Goal: Transaction & Acquisition: Book appointment/travel/reservation

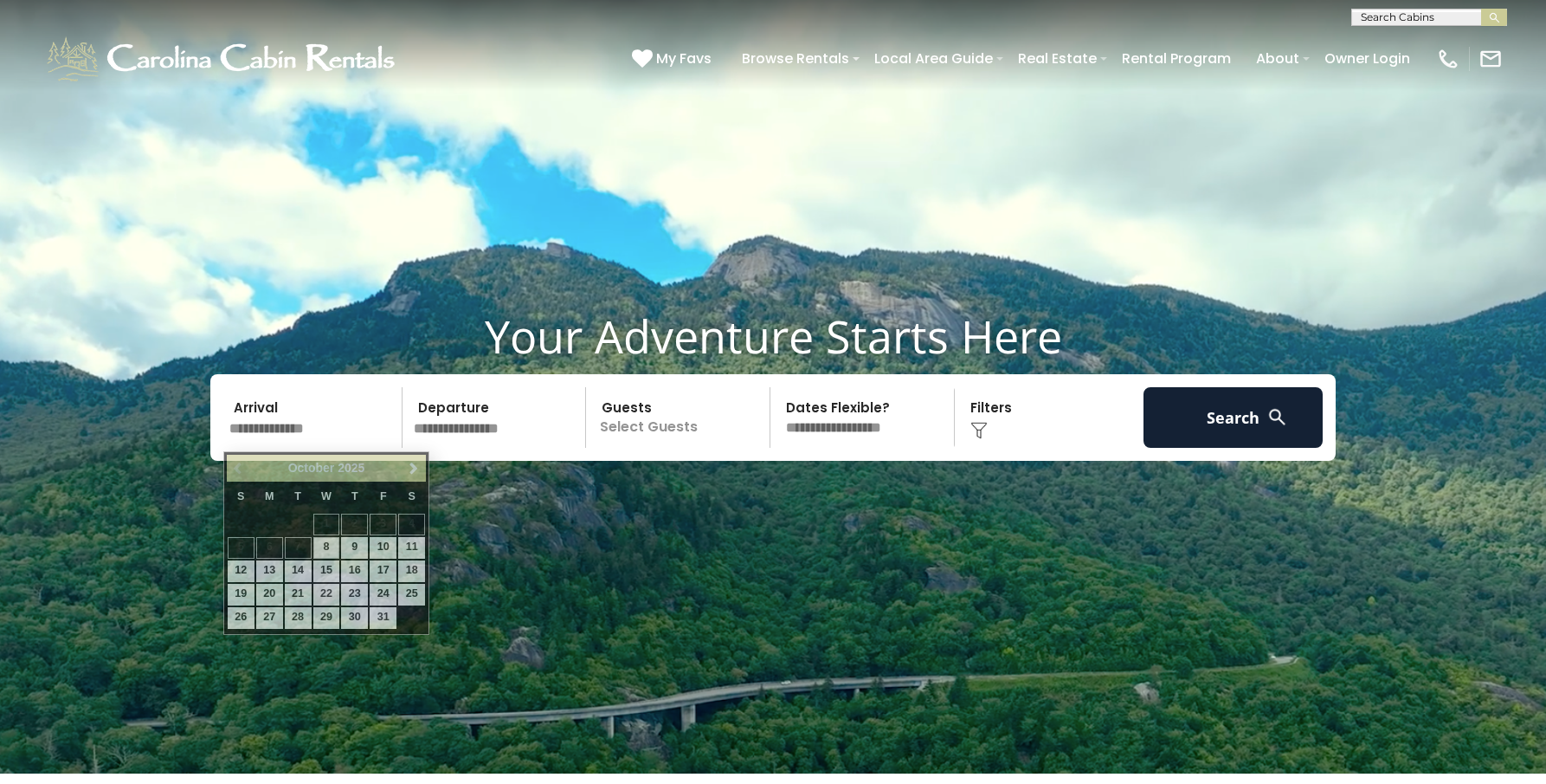
click at [272, 401] on input "text" at bounding box center [312, 416] width 179 height 60
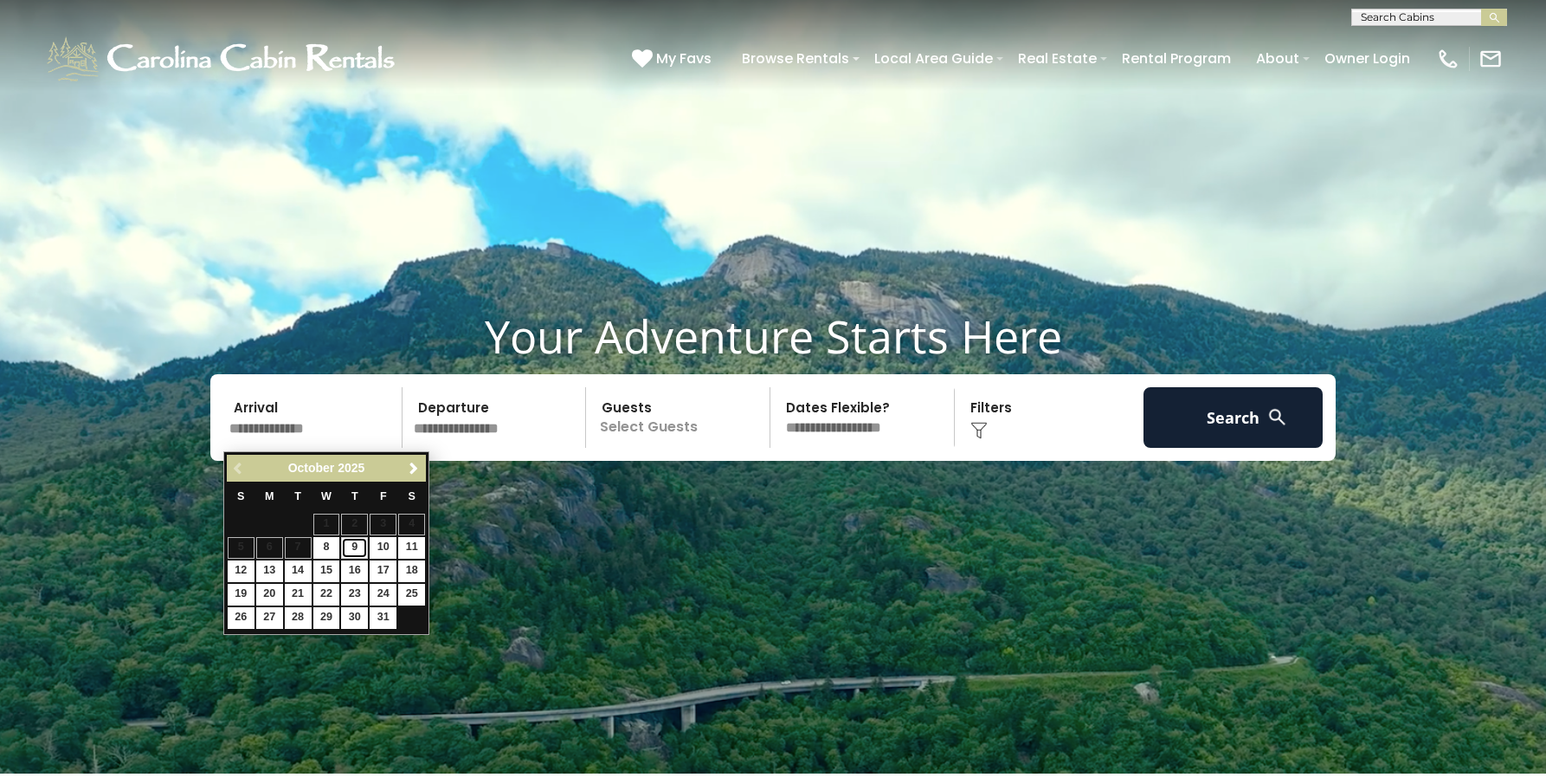
click at [358, 546] on link "9" at bounding box center [354, 548] width 27 height 22
type input "*******"
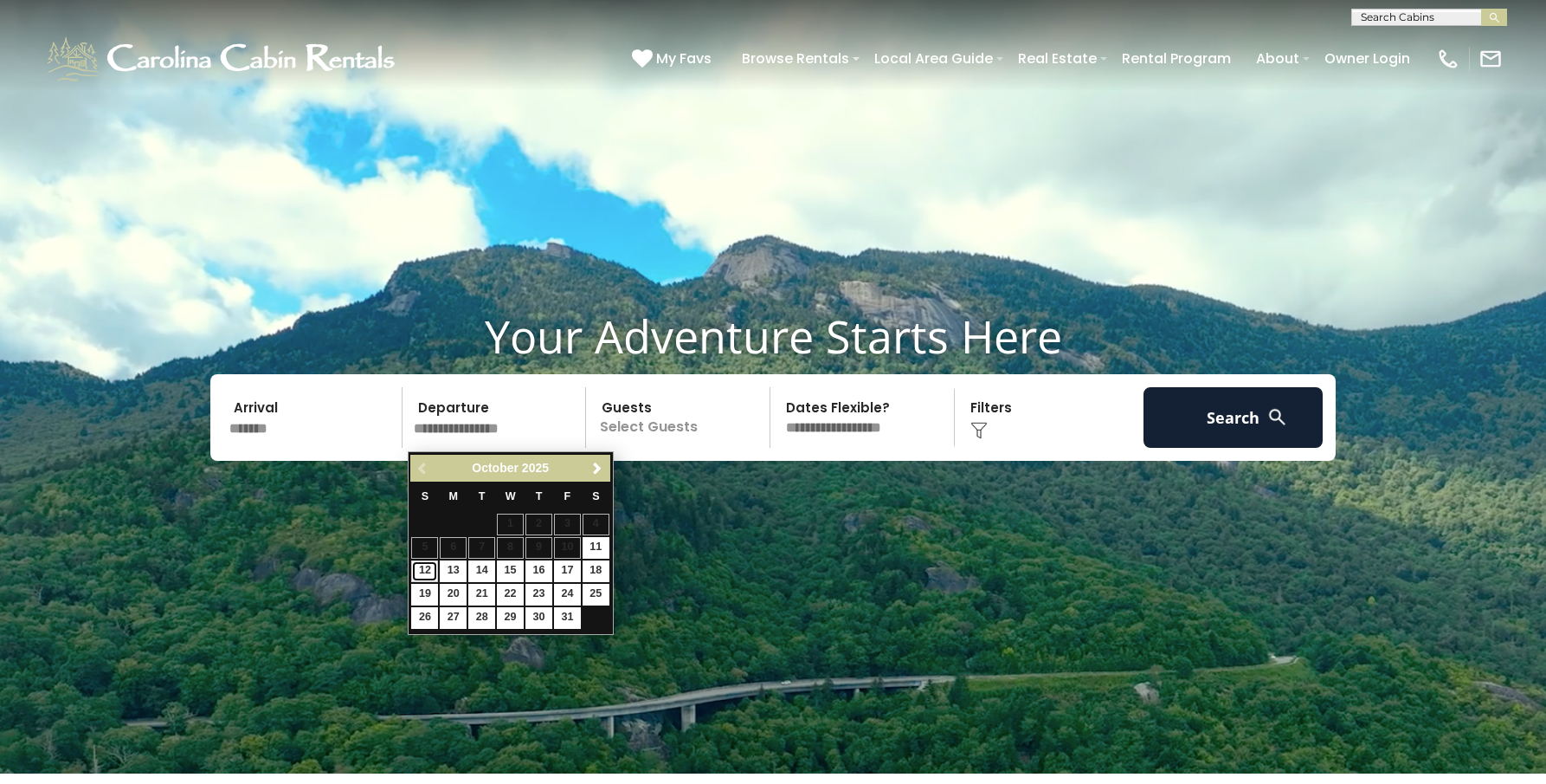
click at [427, 561] on link "12" at bounding box center [425, 571] width 27 height 22
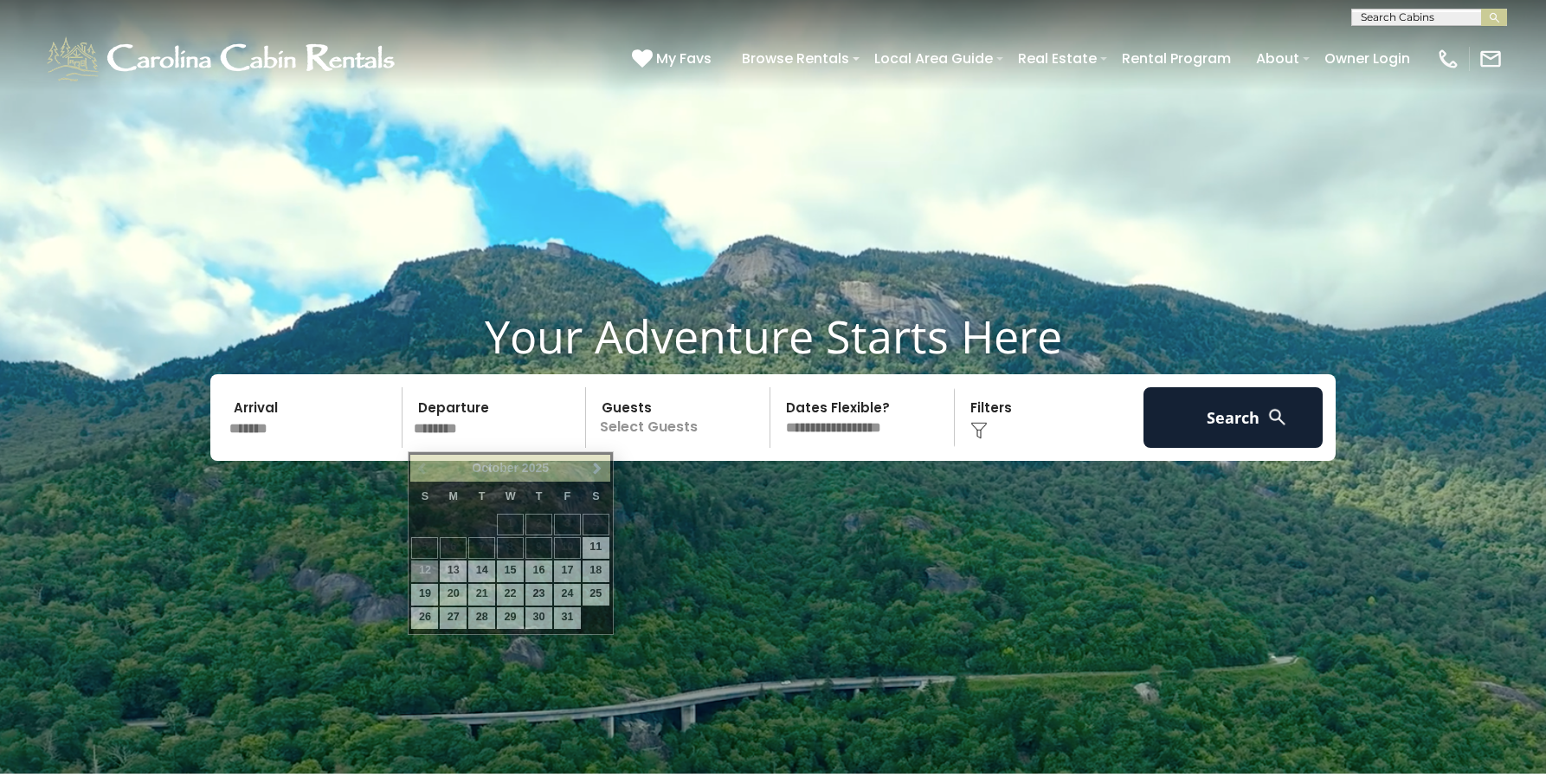
click at [468, 438] on input "********" at bounding box center [497, 416] width 179 height 60
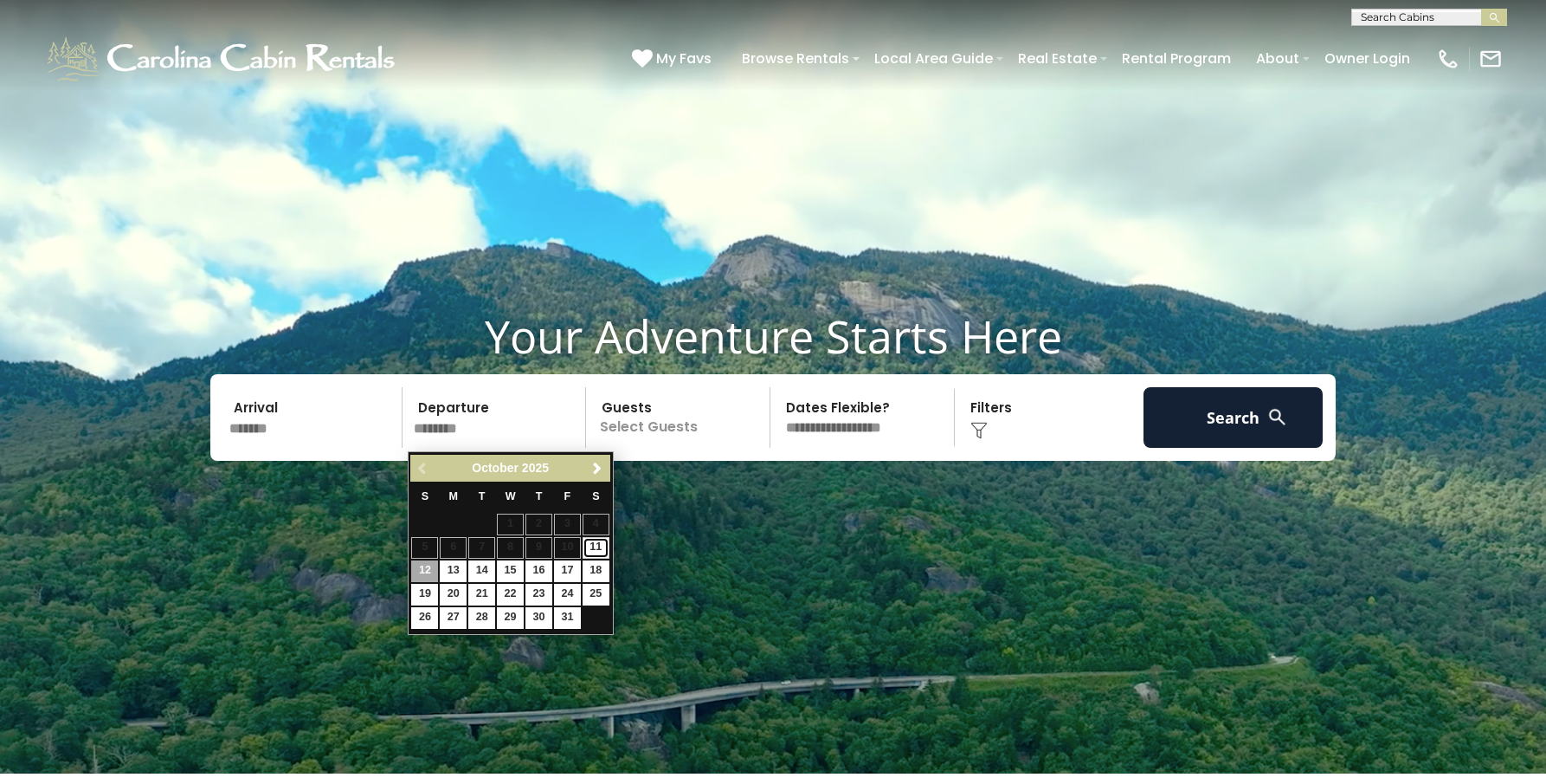
click at [593, 540] on link "11" at bounding box center [596, 548] width 27 height 22
type input "********"
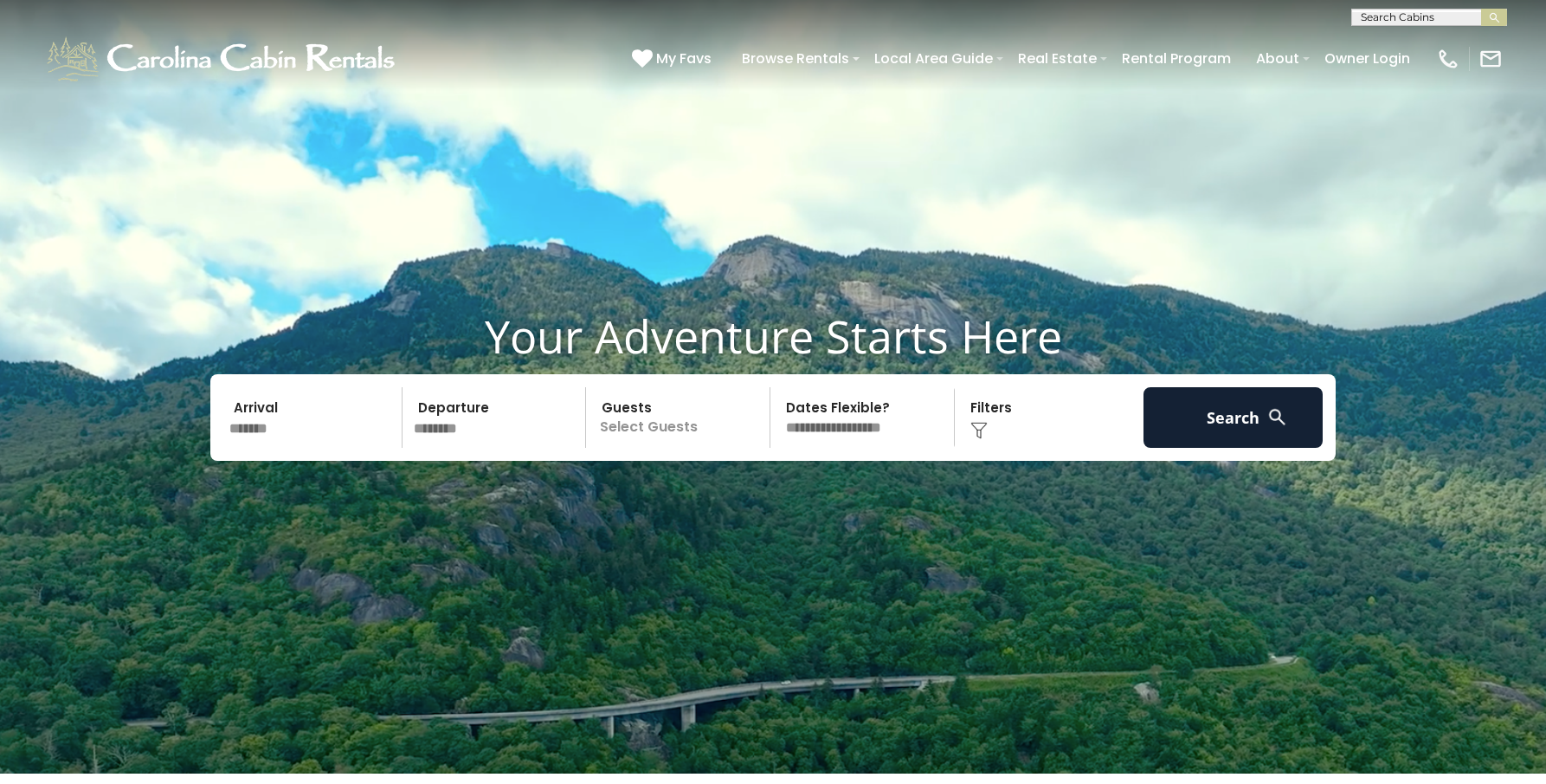
click at [651, 414] on p "Select Guests" at bounding box center [681, 416] width 178 height 60
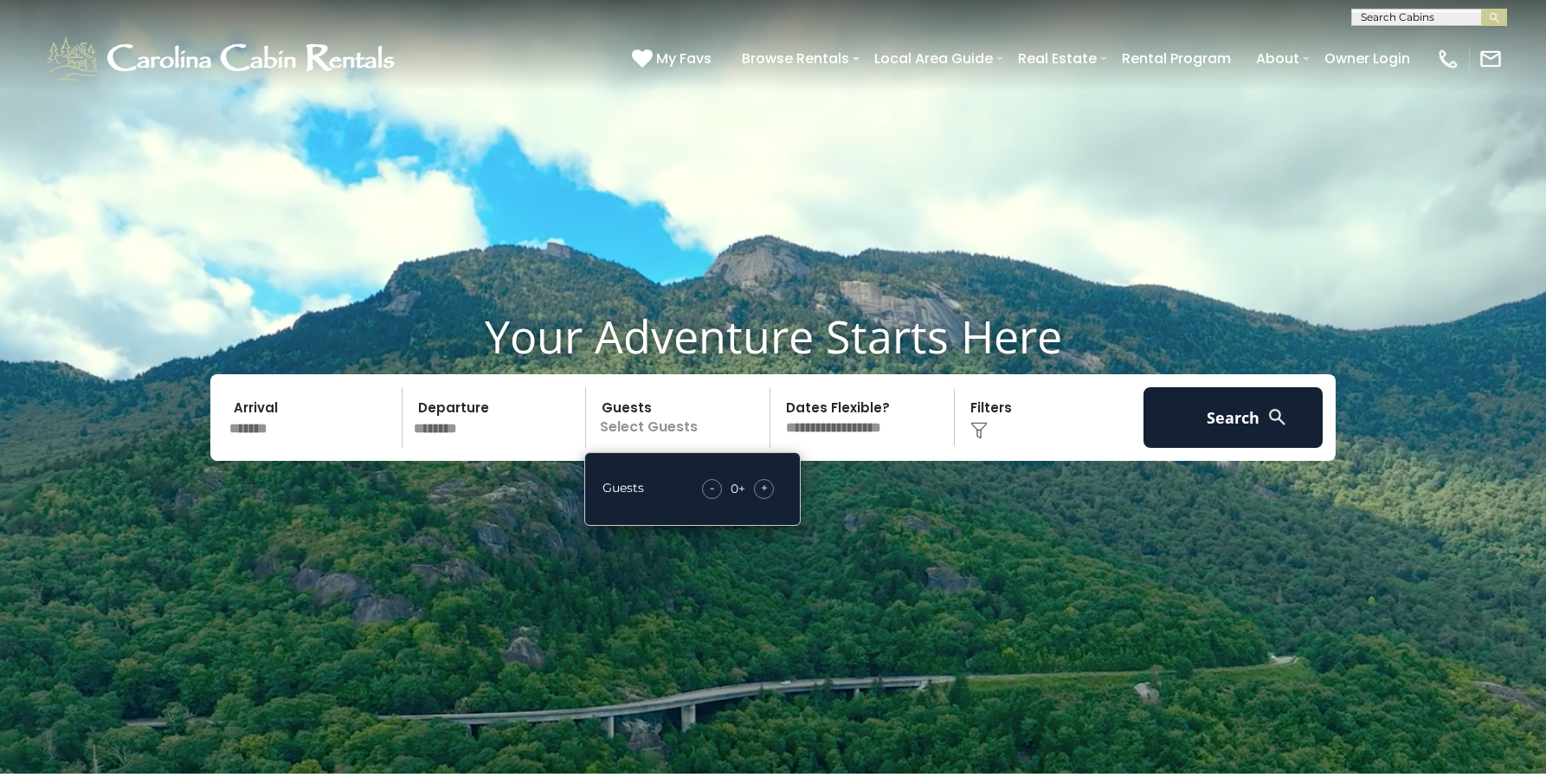
drag, startPoint x: 774, startPoint y: 495, endPoint x: 767, endPoint y: 488, distance: 9.9
click at [767, 488] on div "- 0 + +" at bounding box center [737, 488] width 89 height 20
click at [767, 488] on span "+" at bounding box center [764, 487] width 7 height 17
click at [829, 423] on select "**********" at bounding box center [864, 416] width 178 height 60
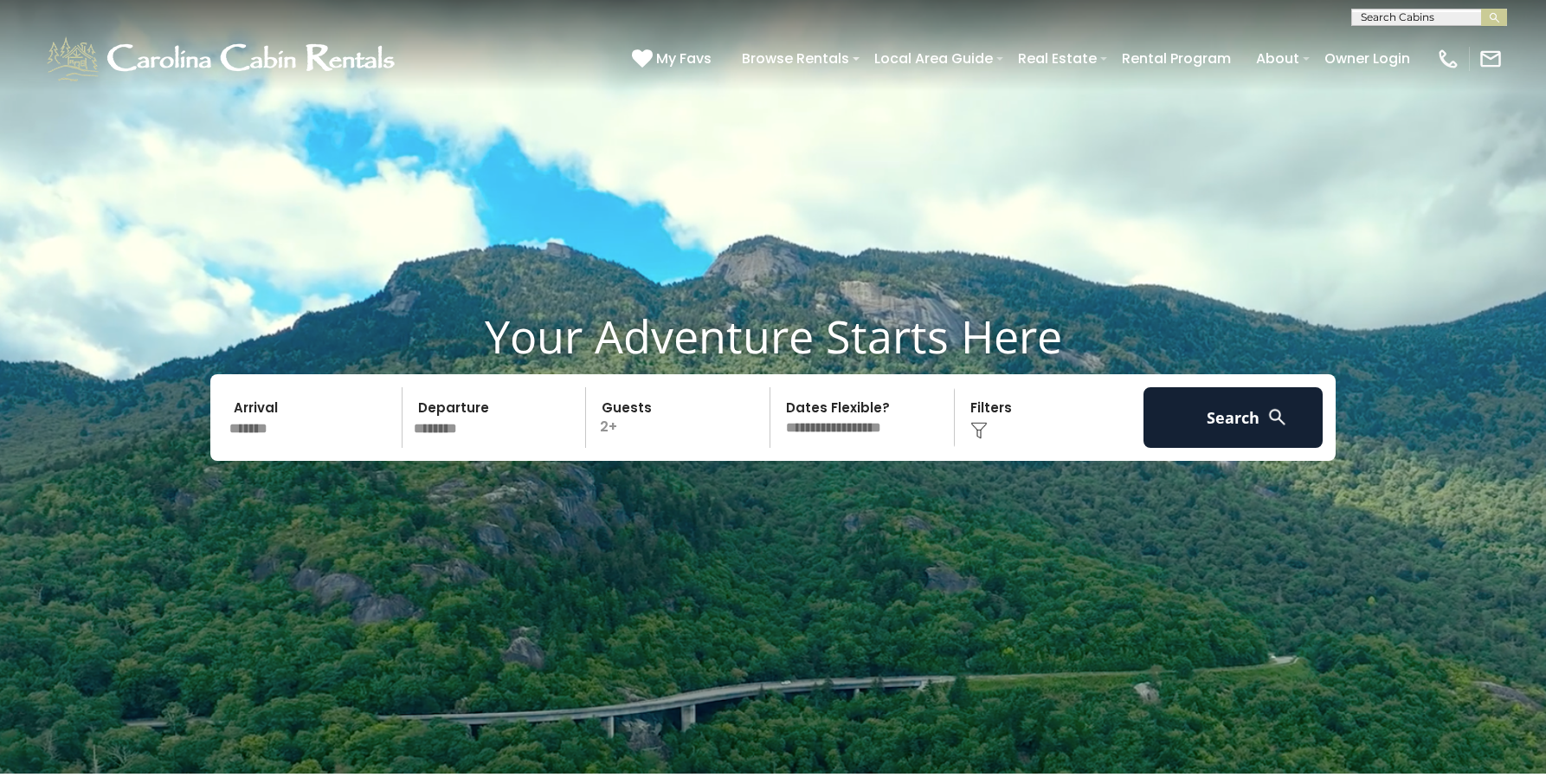
select select "*"
click at [775, 391] on select "**********" at bounding box center [864, 416] width 178 height 60
drag, startPoint x: 990, startPoint y: 431, endPoint x: 976, endPoint y: 429, distance: 14.1
click at [976, 429] on div "Click to Choose" at bounding box center [1049, 416] width 179 height 60
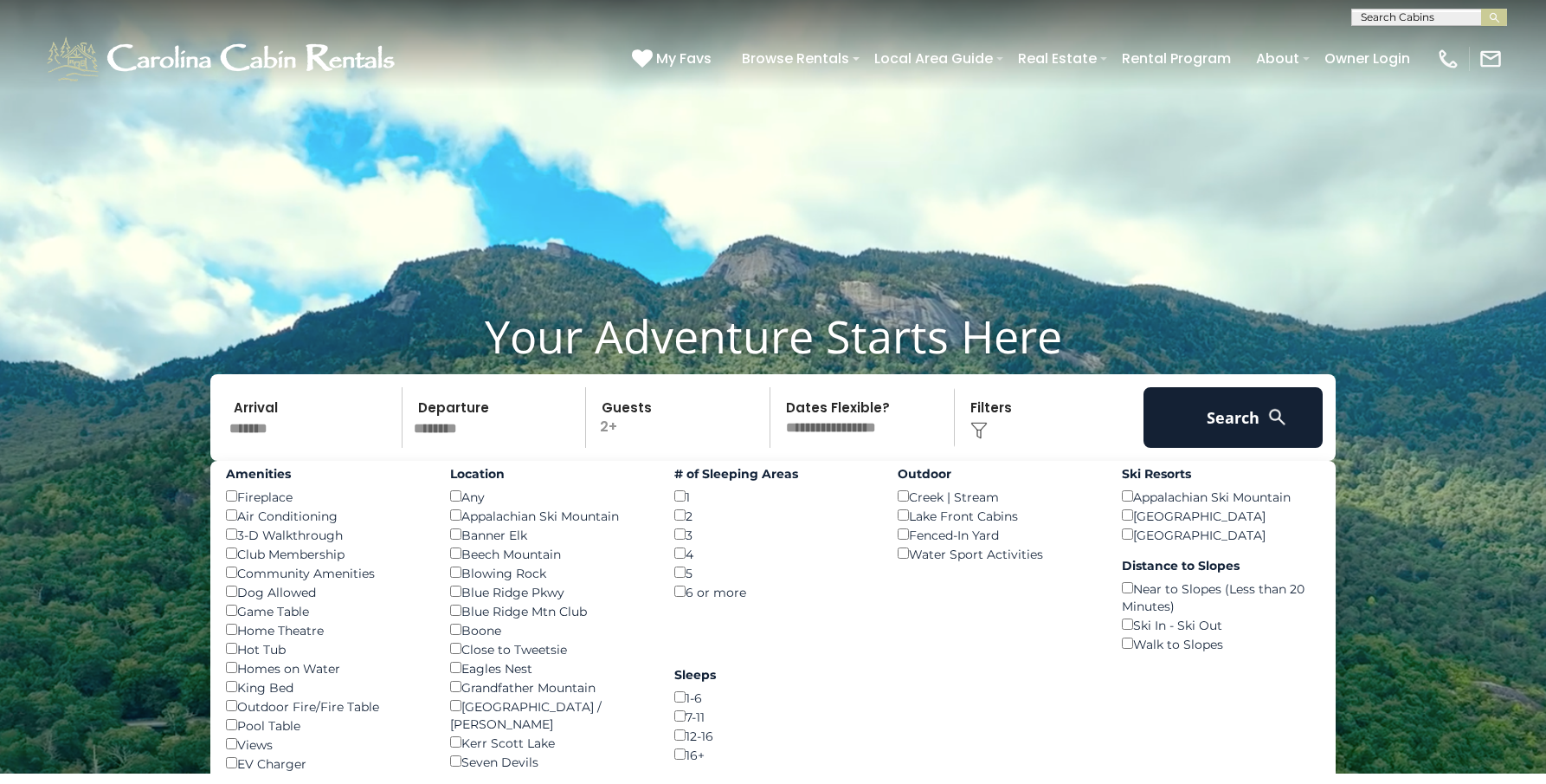
click at [290, 501] on div "Fireplace ()" at bounding box center [325, 496] width 198 height 19
drag, startPoint x: 277, startPoint y: 499, endPoint x: 275, endPoint y: 517, distance: 18.1
click at [278, 514] on div "Amenities Fireplace () Air Conditioning () 3-D Walkthrough () Club Membership (…" at bounding box center [325, 635] width 224 height 349
click at [242, 496] on div "Fireplace ()" at bounding box center [325, 496] width 198 height 19
click at [1195, 413] on button "Search" at bounding box center [1233, 416] width 179 height 60
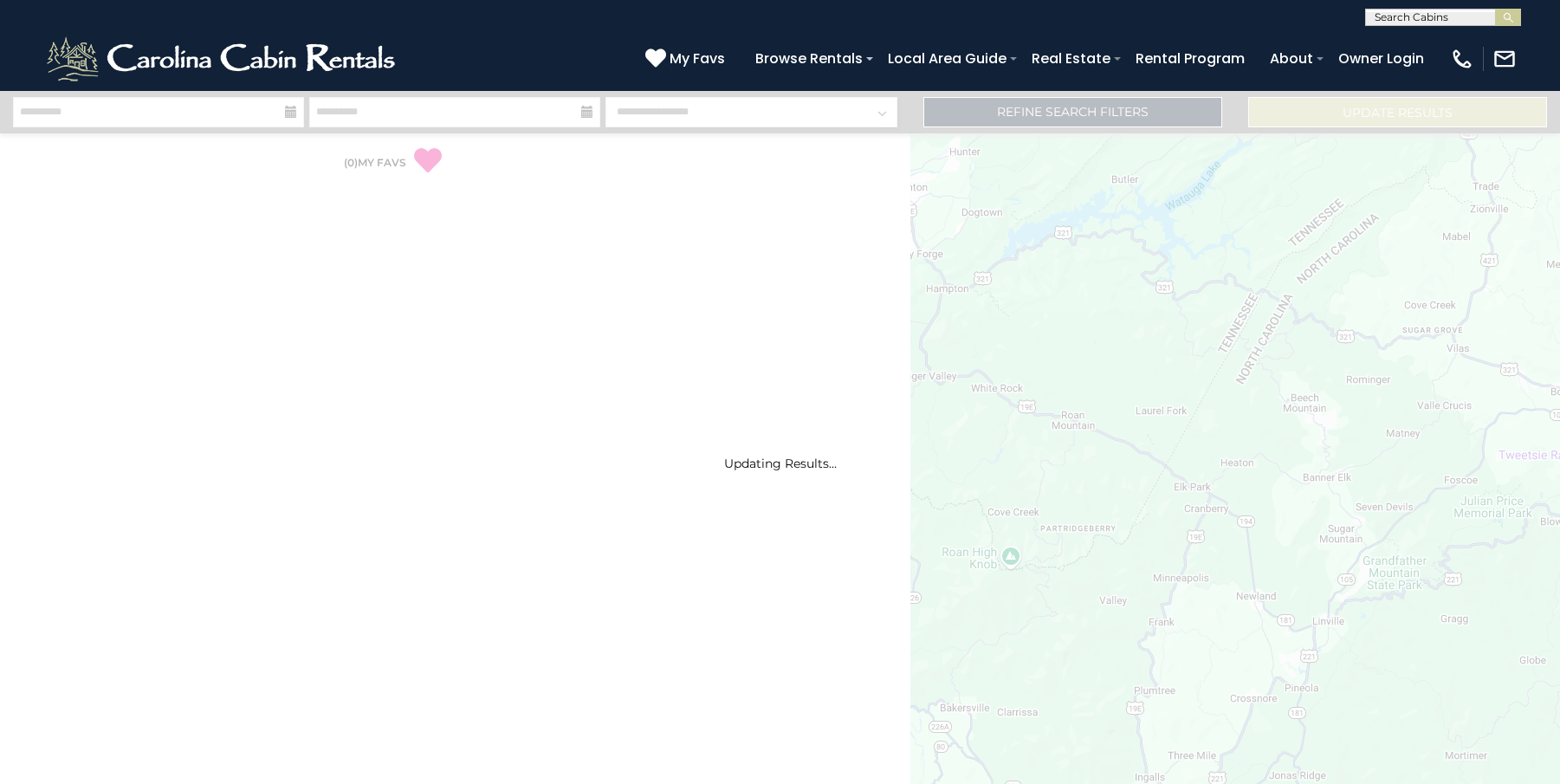
select select "*"
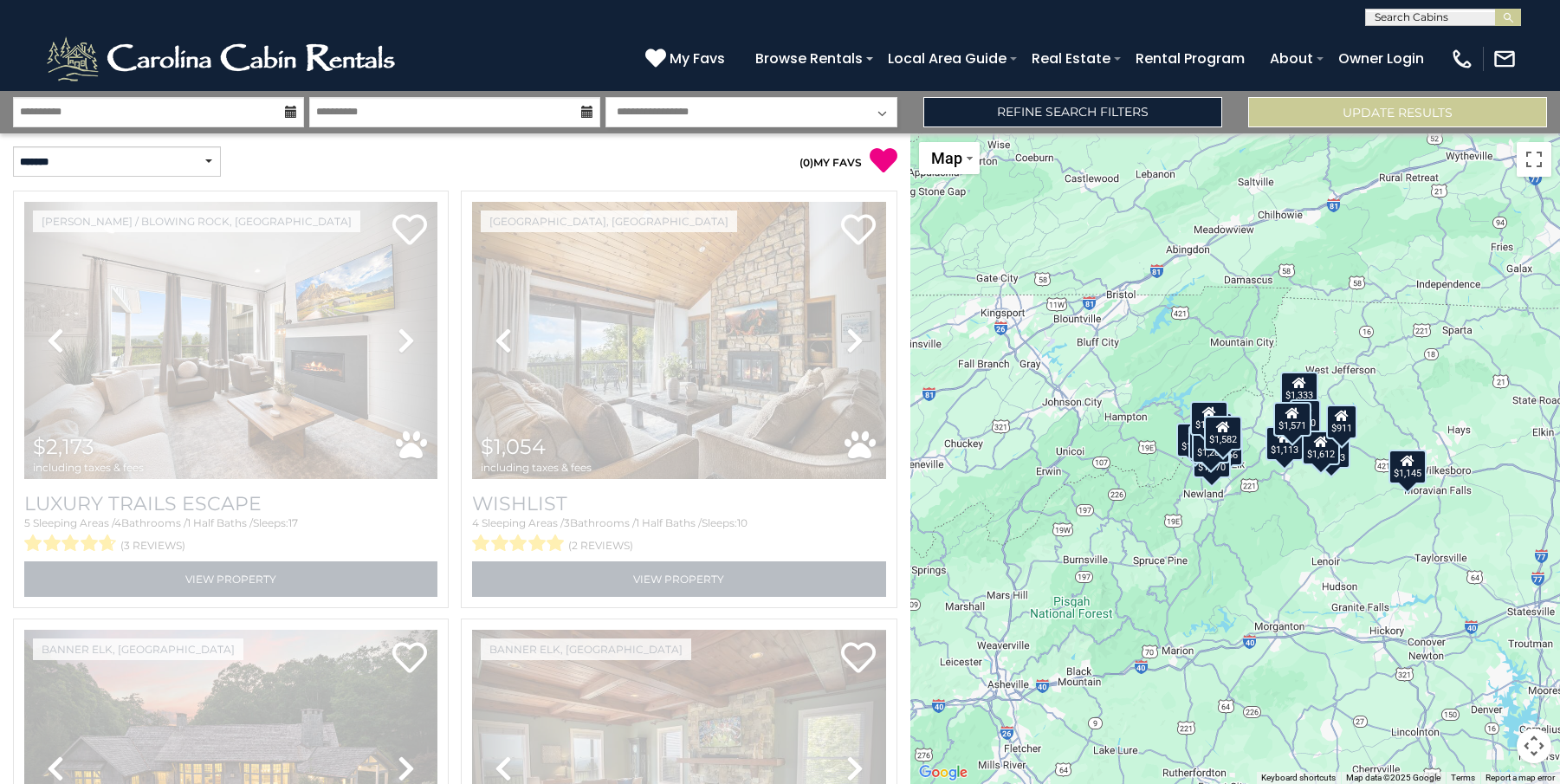
drag, startPoint x: 644, startPoint y: 477, endPoint x: 677, endPoint y: 449, distance: 43.3
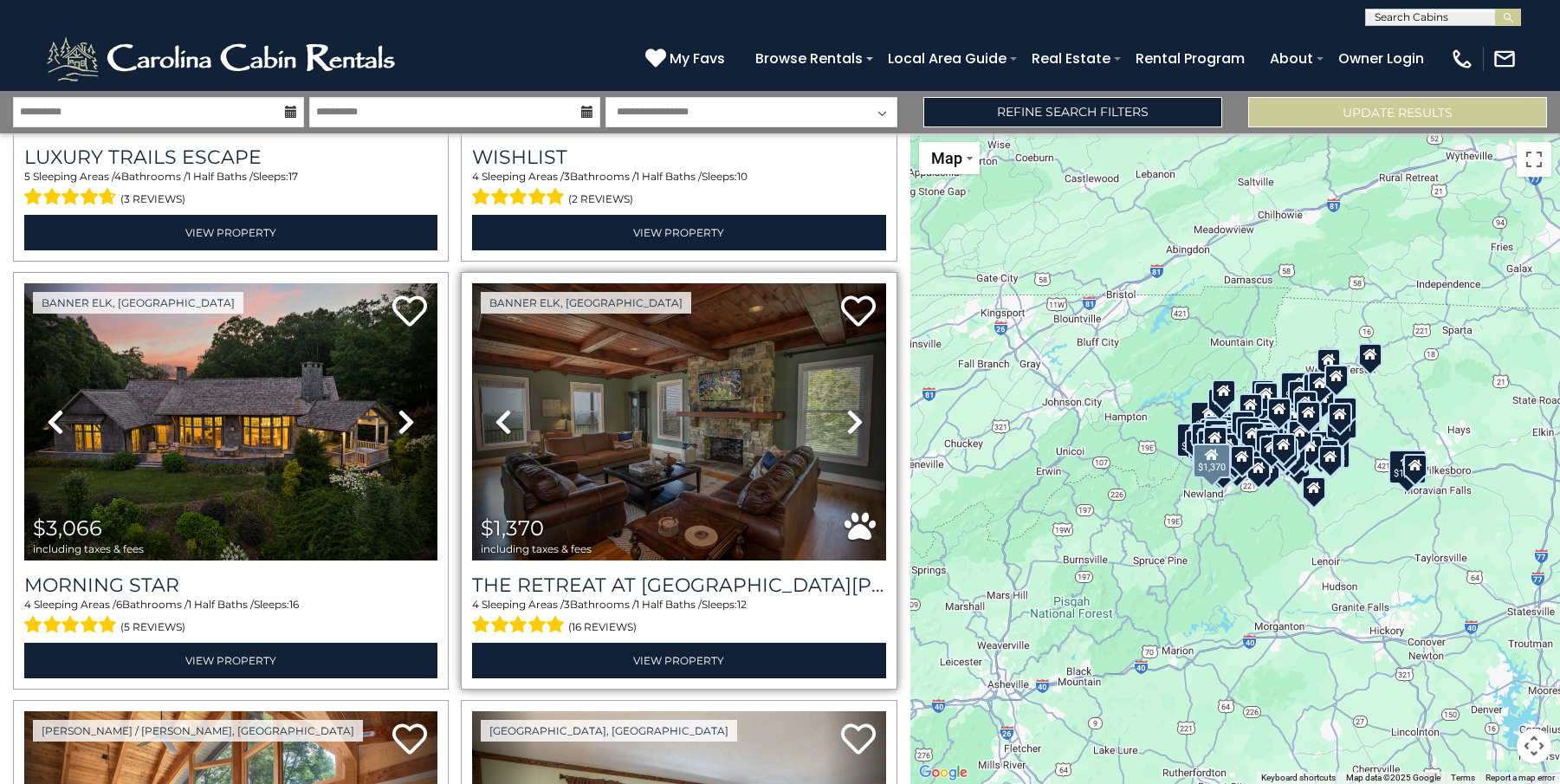
scroll to position [693, 0]
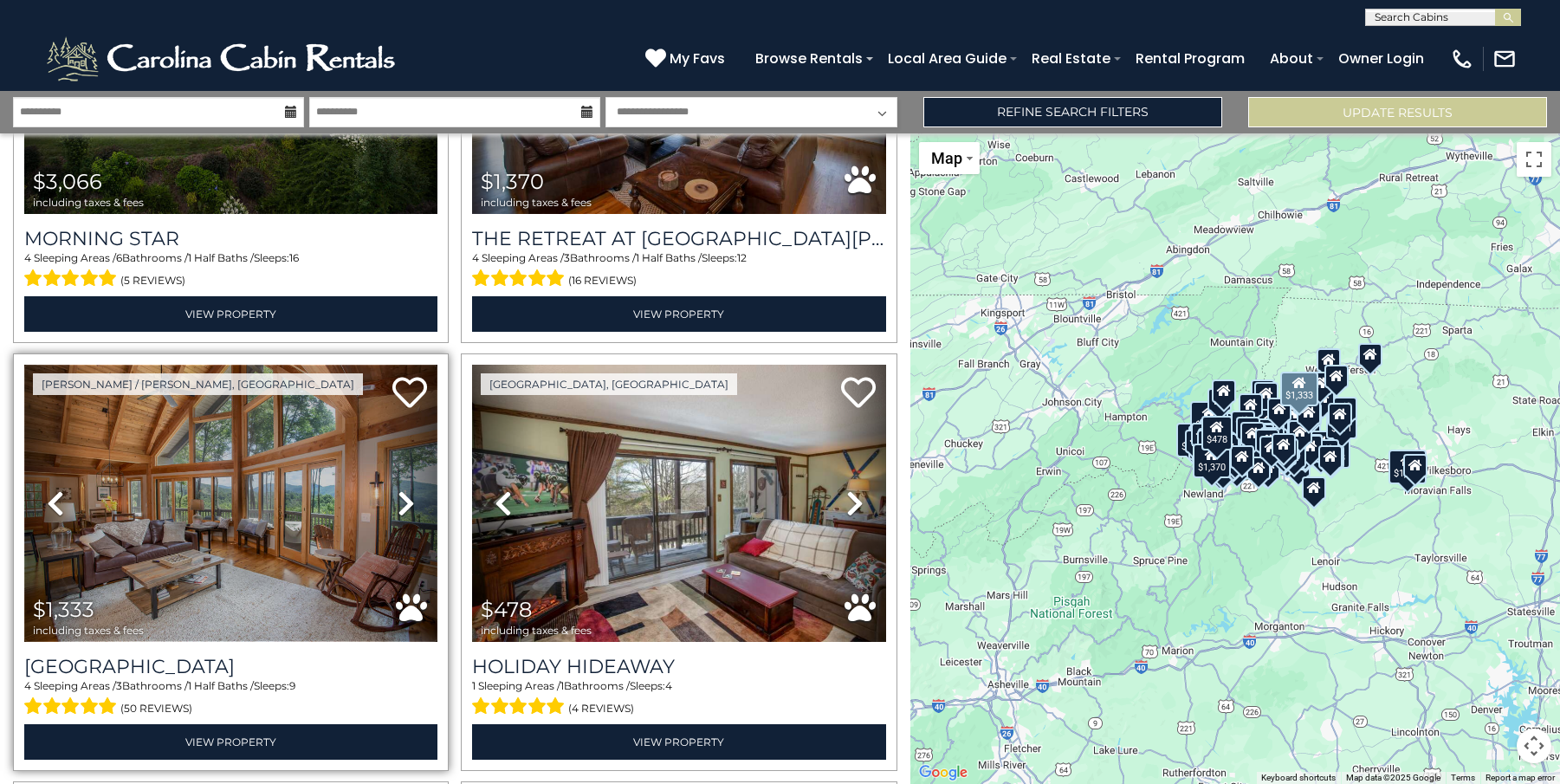
click at [359, 531] on img at bounding box center [230, 503] width 413 height 277
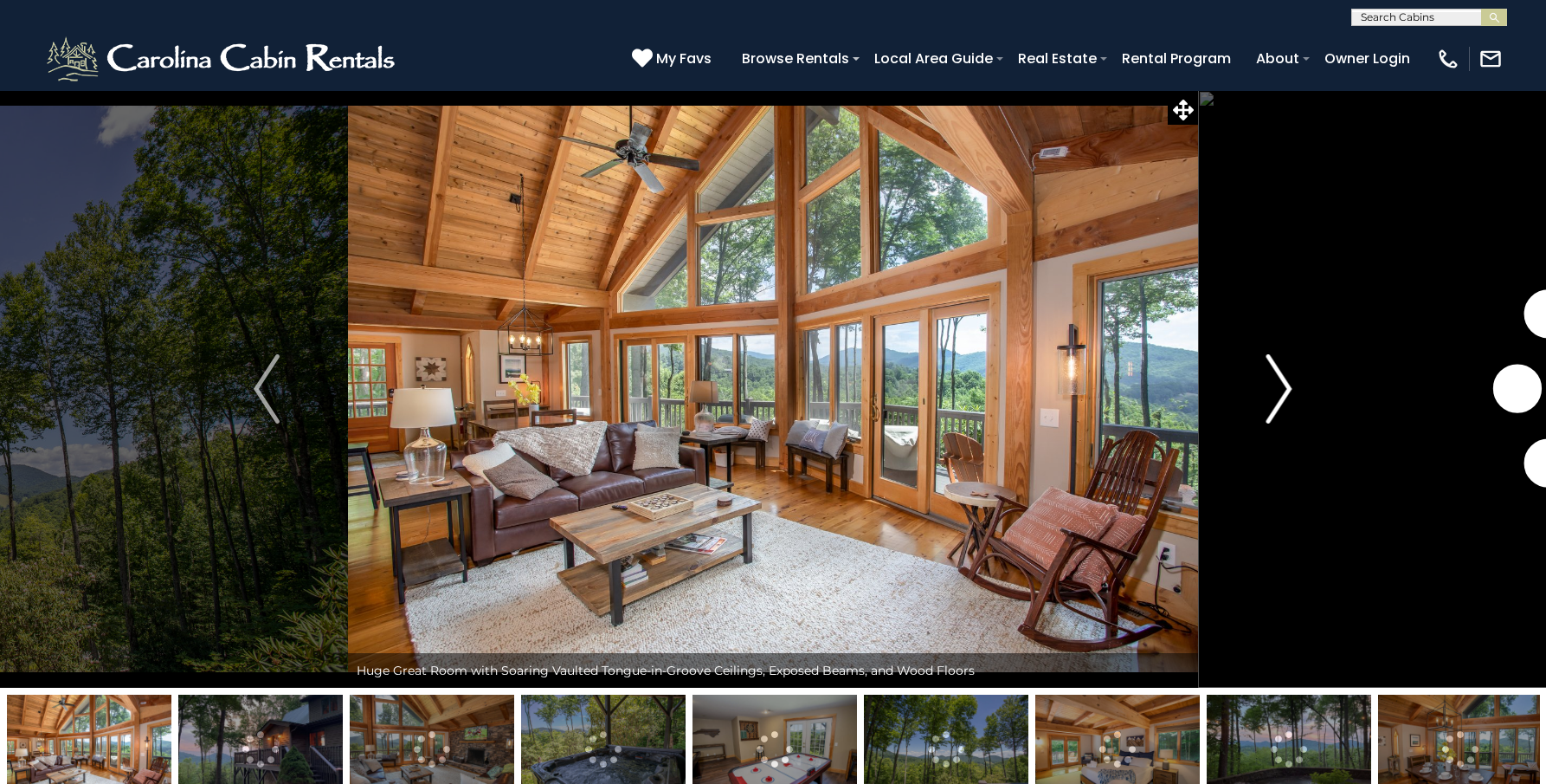
click at [1287, 381] on img "Next" at bounding box center [1279, 389] width 26 height 69
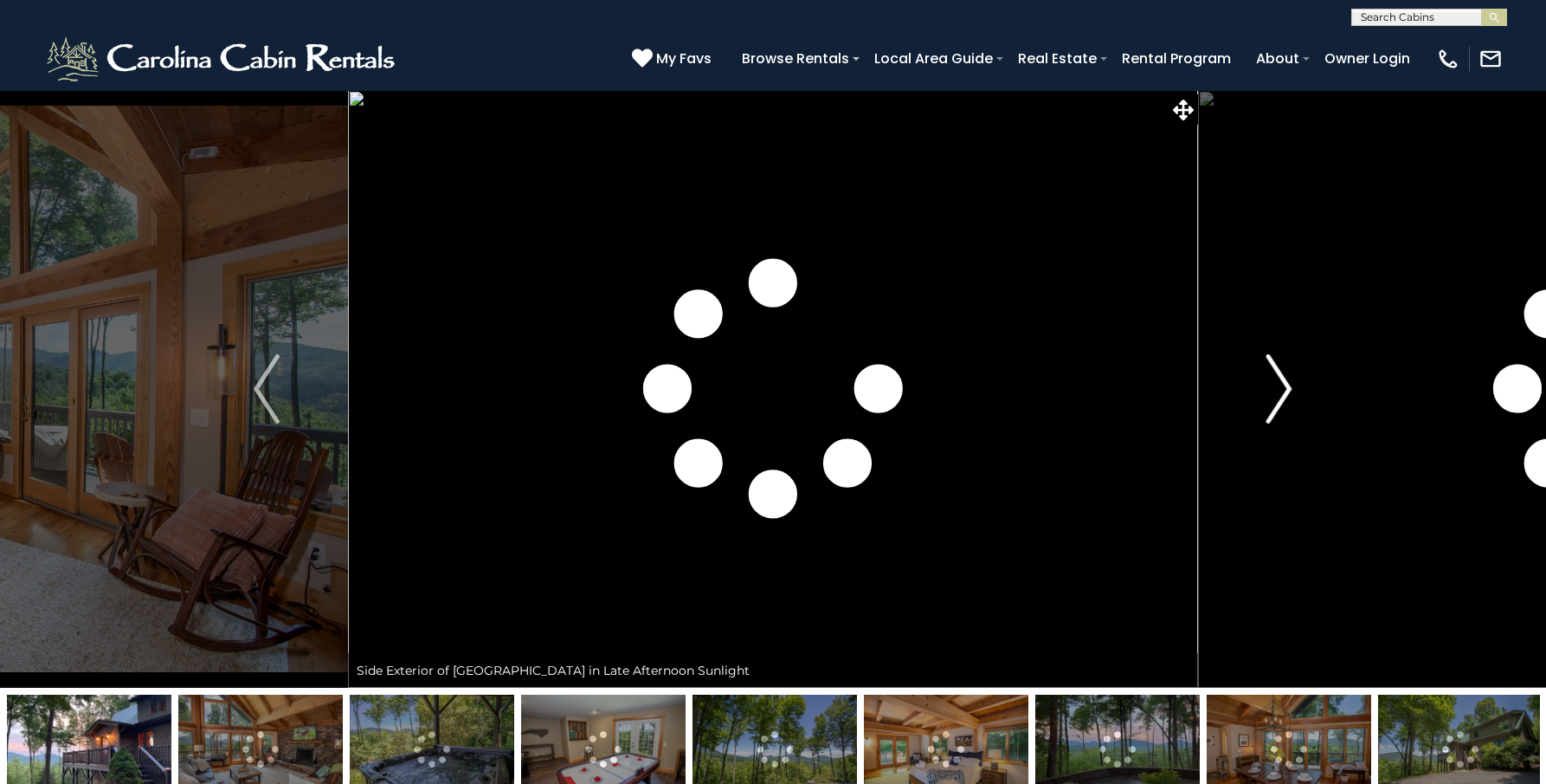
click at [1283, 379] on img "Next" at bounding box center [1279, 389] width 26 height 69
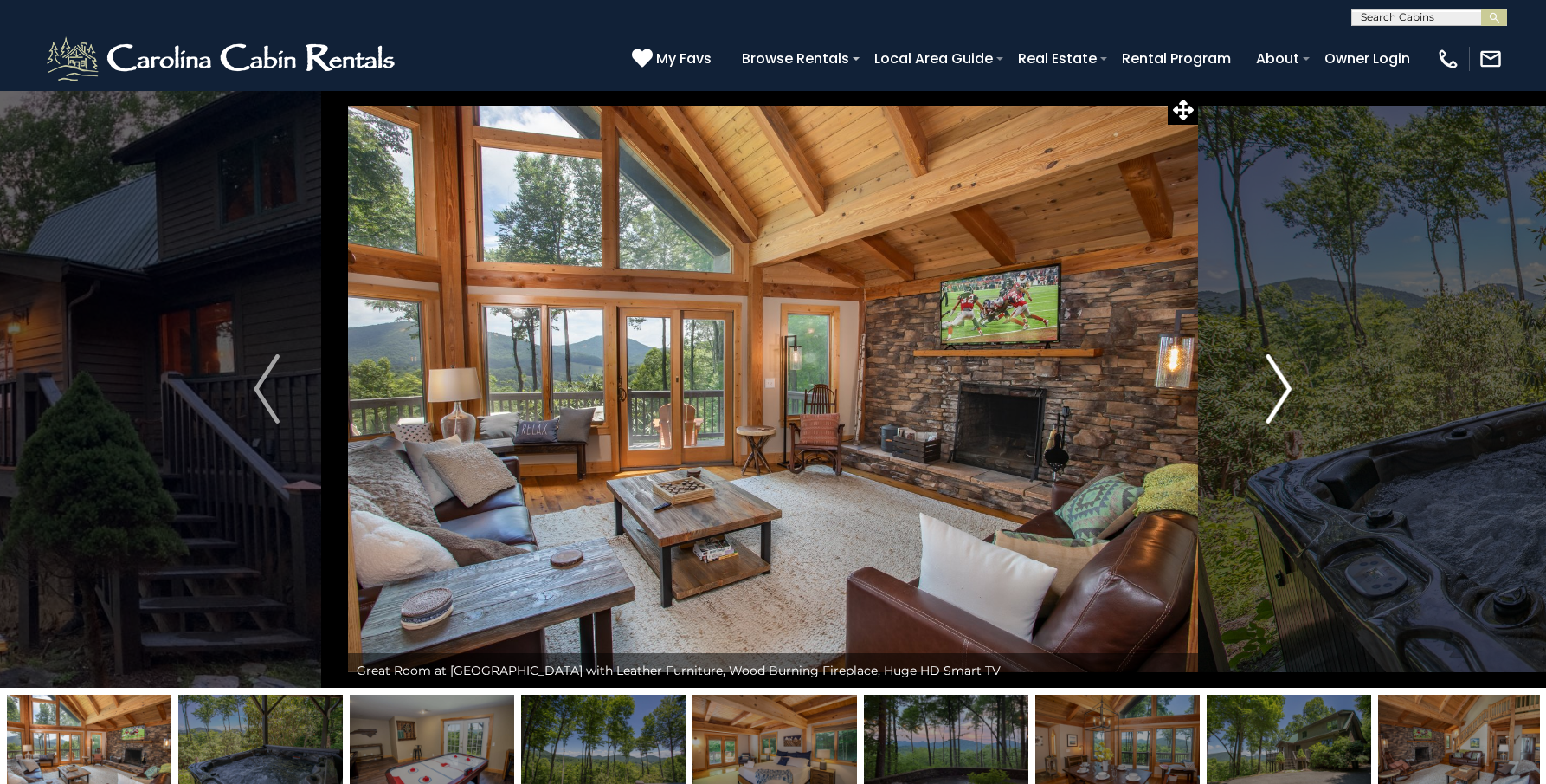
click at [1283, 379] on img "Next" at bounding box center [1279, 389] width 26 height 69
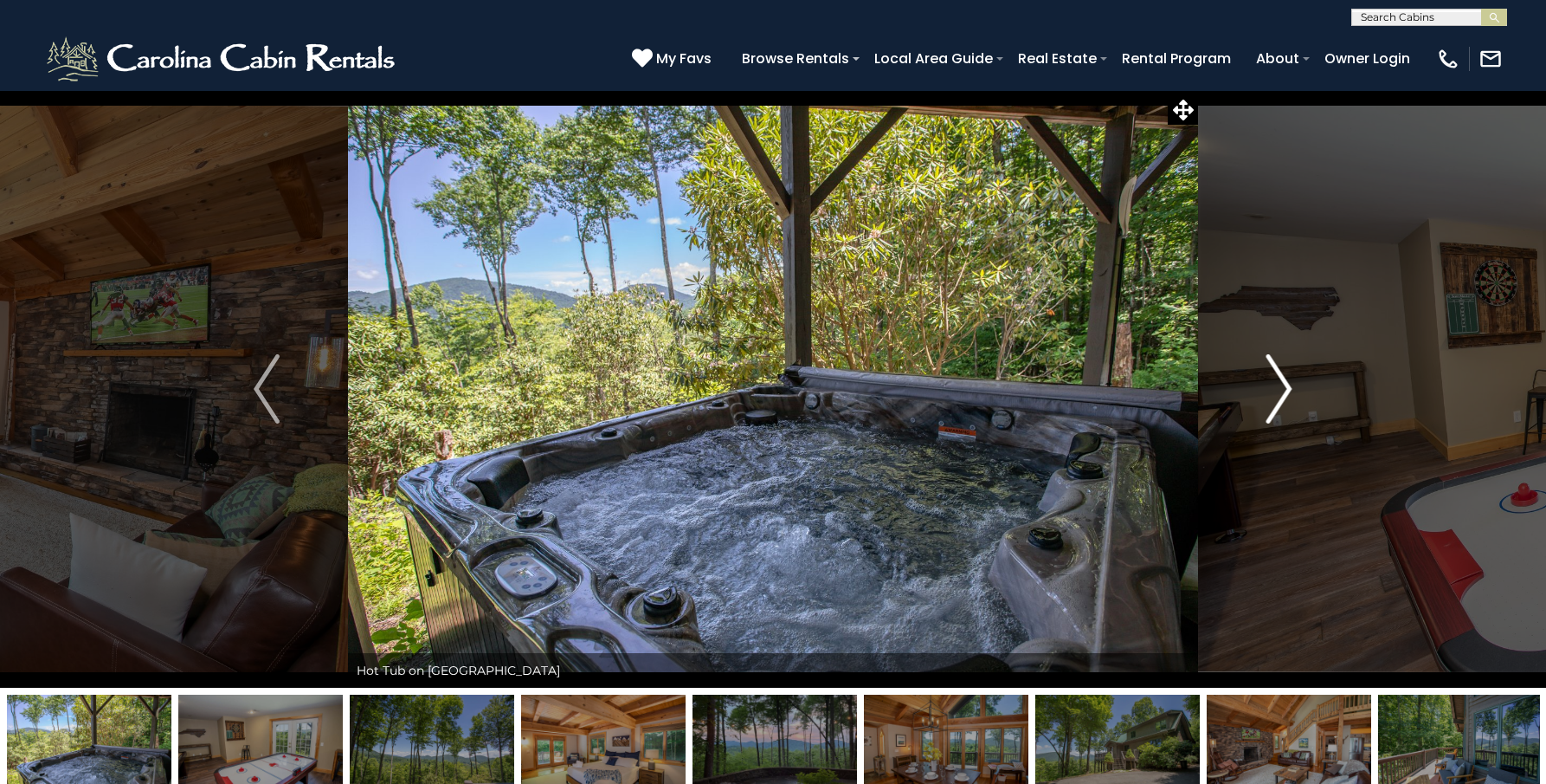
click at [1283, 379] on img "Next" at bounding box center [1279, 389] width 26 height 69
